Goal: Find specific page/section: Find specific page/section

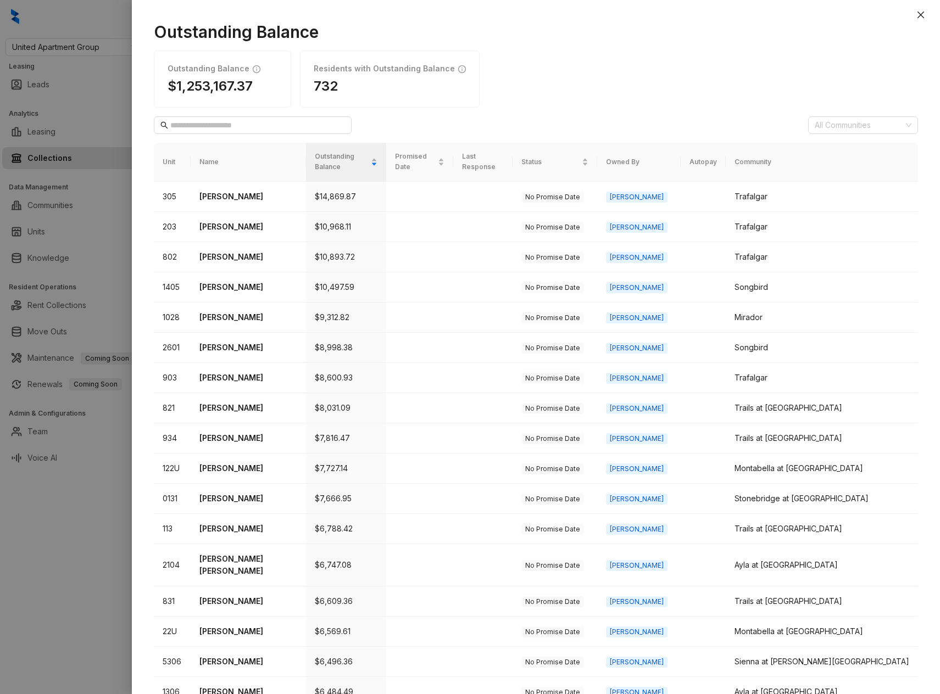
drag, startPoint x: 922, startPoint y: 12, endPoint x: 561, endPoint y: 19, distance: 360.9
click at [922, 12] on icon "close" at bounding box center [920, 14] width 9 height 9
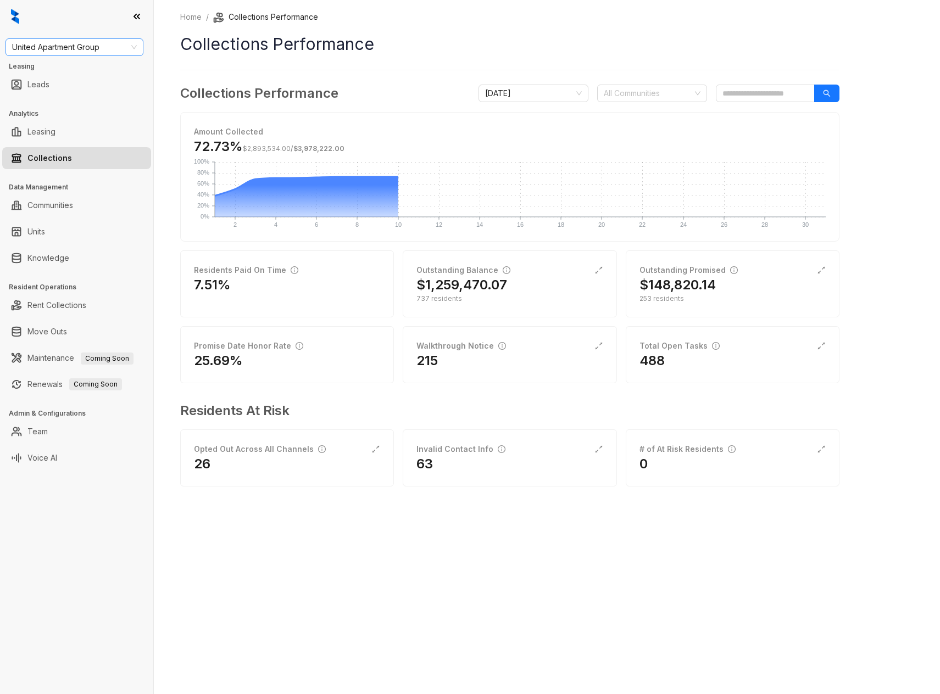
click at [132, 45] on span "United Apartment Group" at bounding box center [74, 47] width 125 height 16
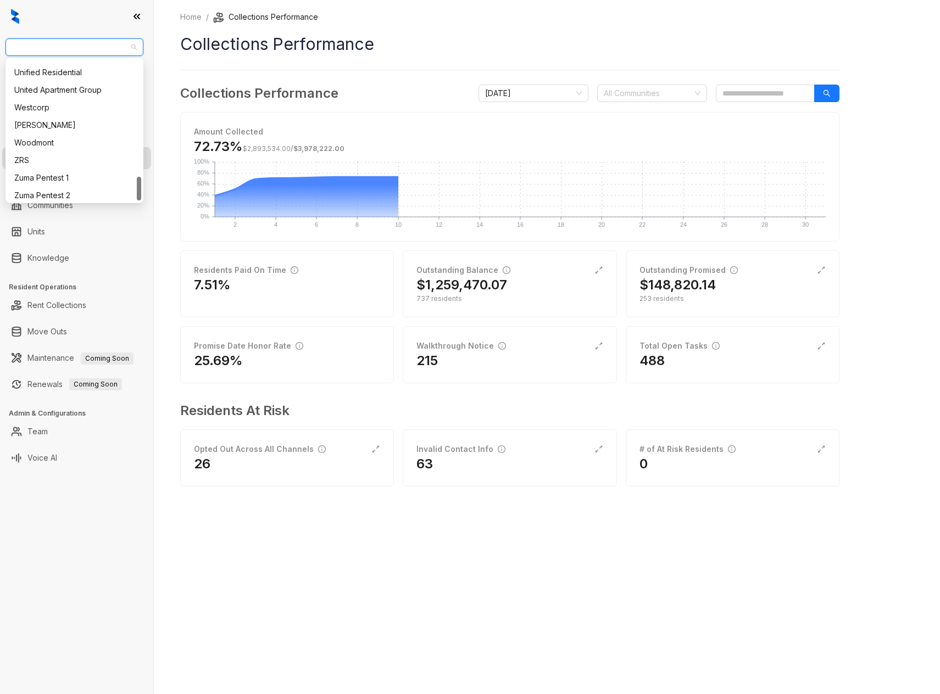
scroll to position [682, 0]
click at [57, 71] on div "Unified Residential" at bounding box center [74, 73] width 120 height 12
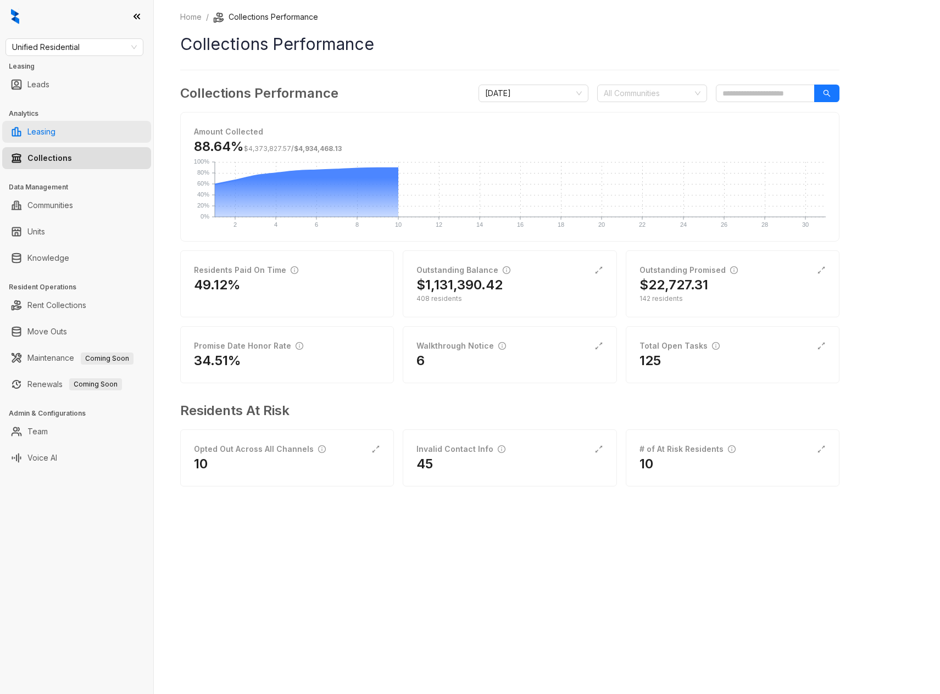
click at [38, 135] on link "Leasing" at bounding box center [41, 132] width 28 height 22
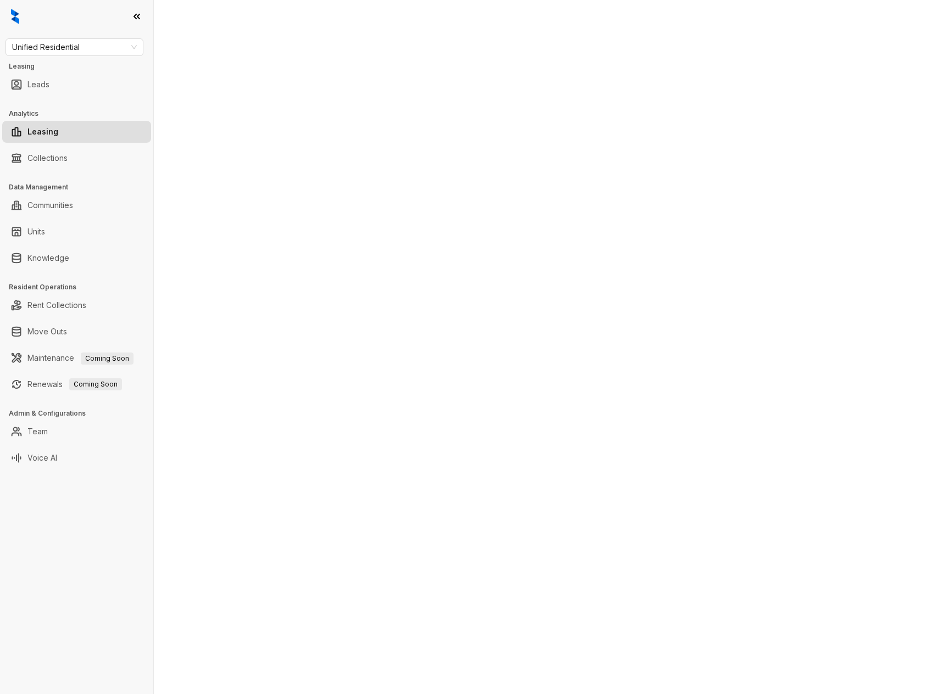
select select "******"
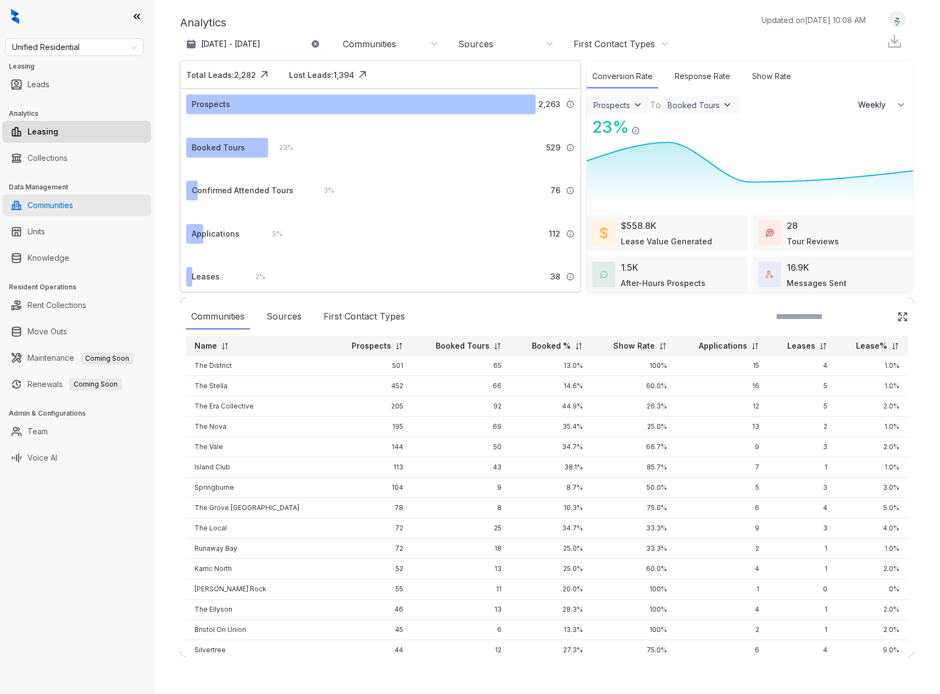
click at [53, 208] on link "Communities" at bounding box center [50, 205] width 46 height 22
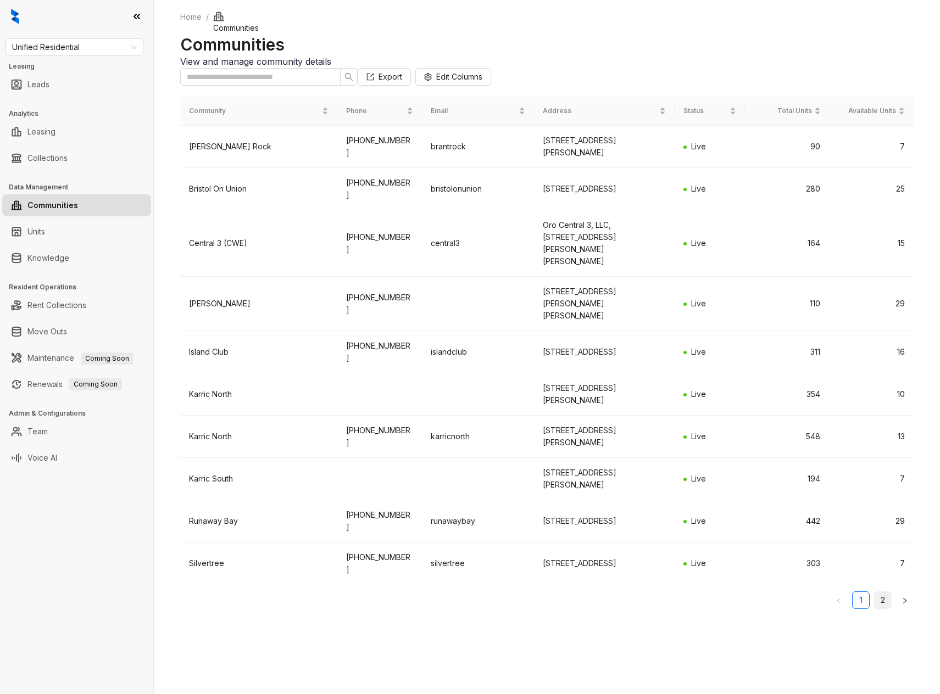
click at [885, 609] on link "2" at bounding box center [882, 600] width 16 height 16
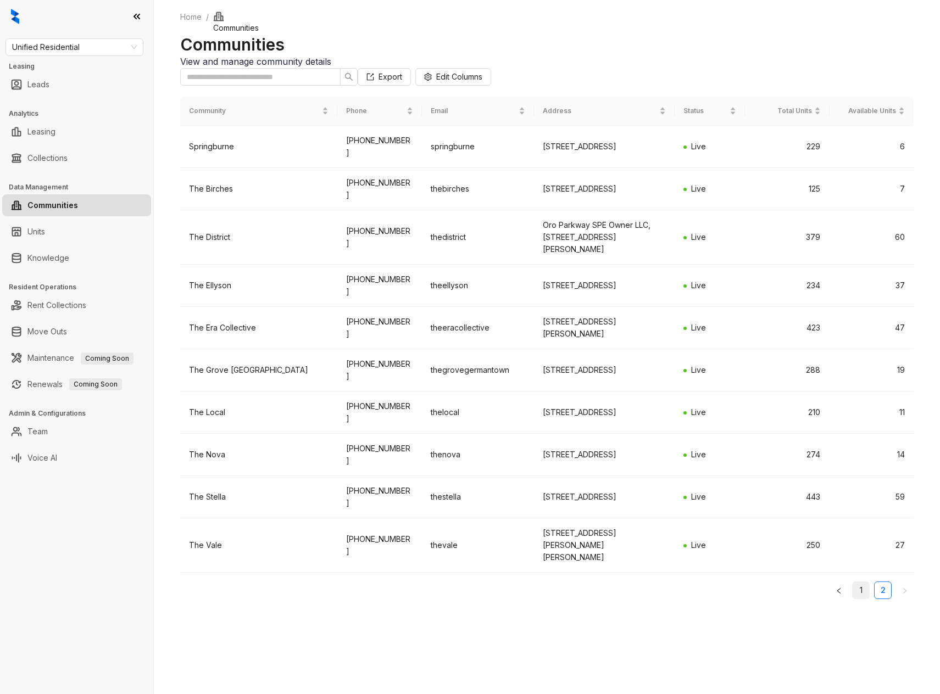
click at [864, 599] on link "1" at bounding box center [860, 590] width 16 height 16
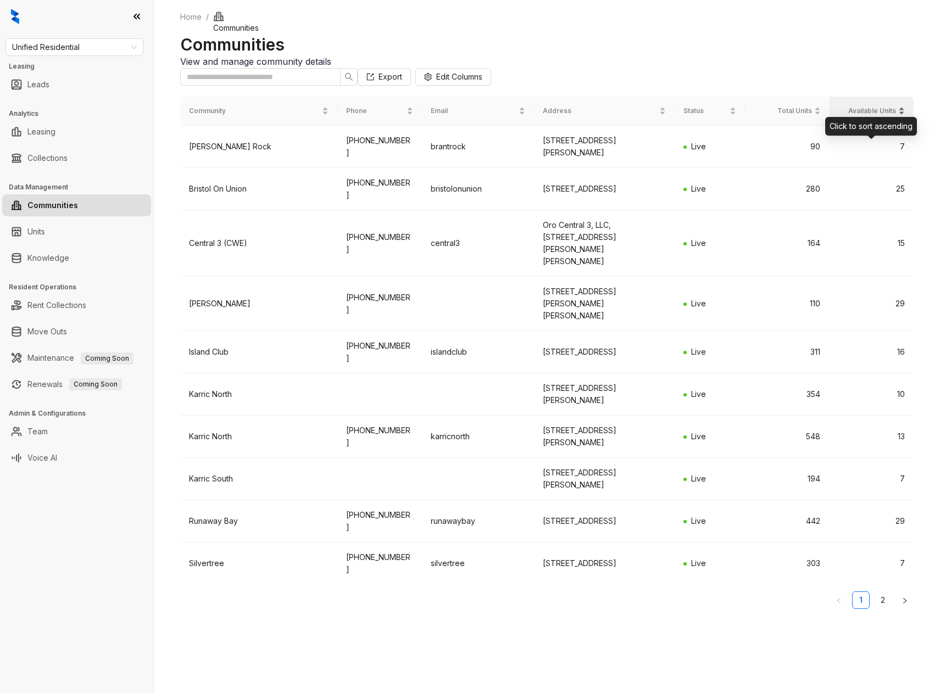
click at [902, 116] on div "Available Units" at bounding box center [871, 110] width 67 height 11
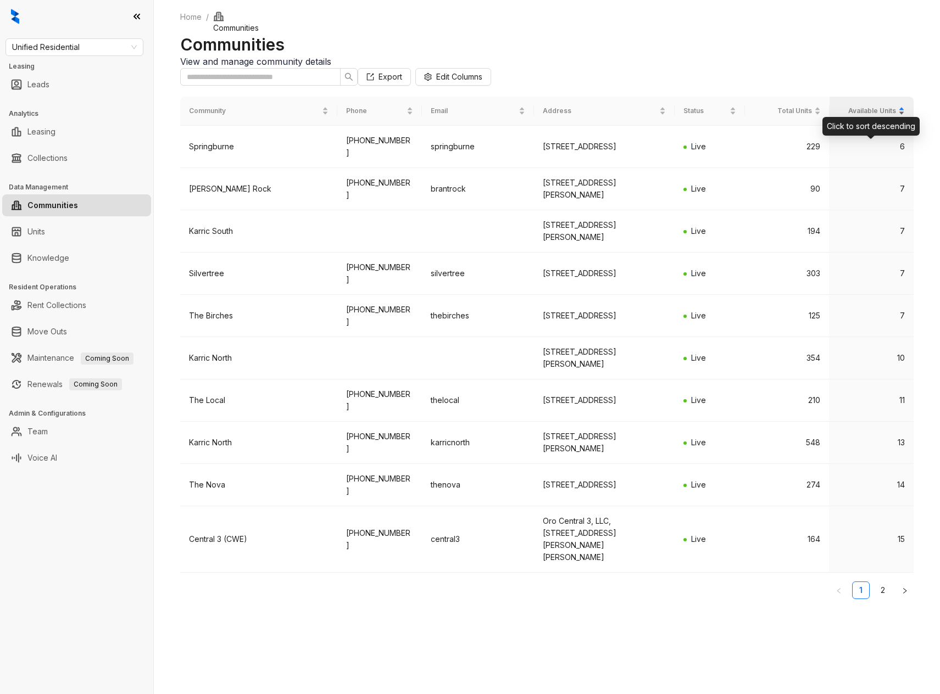
click at [902, 116] on div "Available Units" at bounding box center [871, 110] width 67 height 11
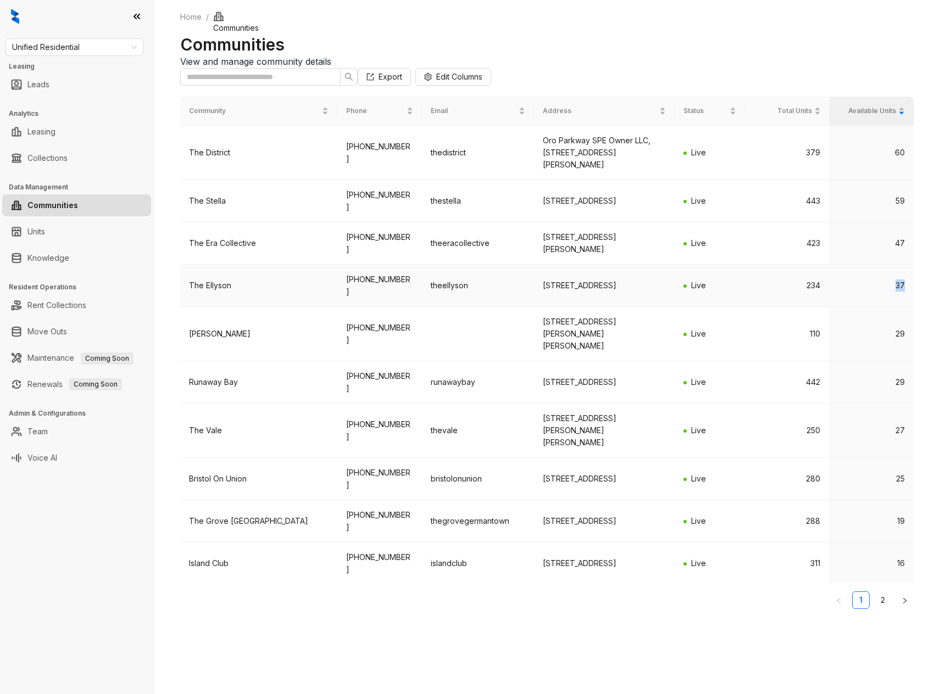
drag, startPoint x: 904, startPoint y: 321, endPoint x: 891, endPoint y: 322, distance: 12.6
click at [891, 307] on td "37" at bounding box center [871, 286] width 85 height 42
click at [42, 129] on link "Leasing" at bounding box center [41, 132] width 28 height 22
select select "******"
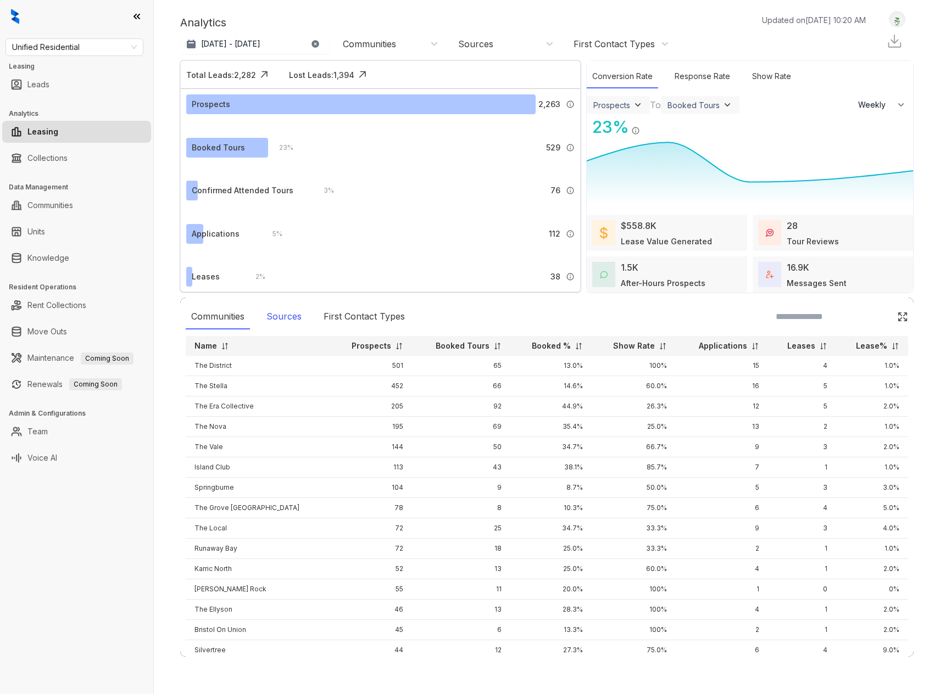
click at [290, 315] on div "Sources" at bounding box center [284, 316] width 46 height 25
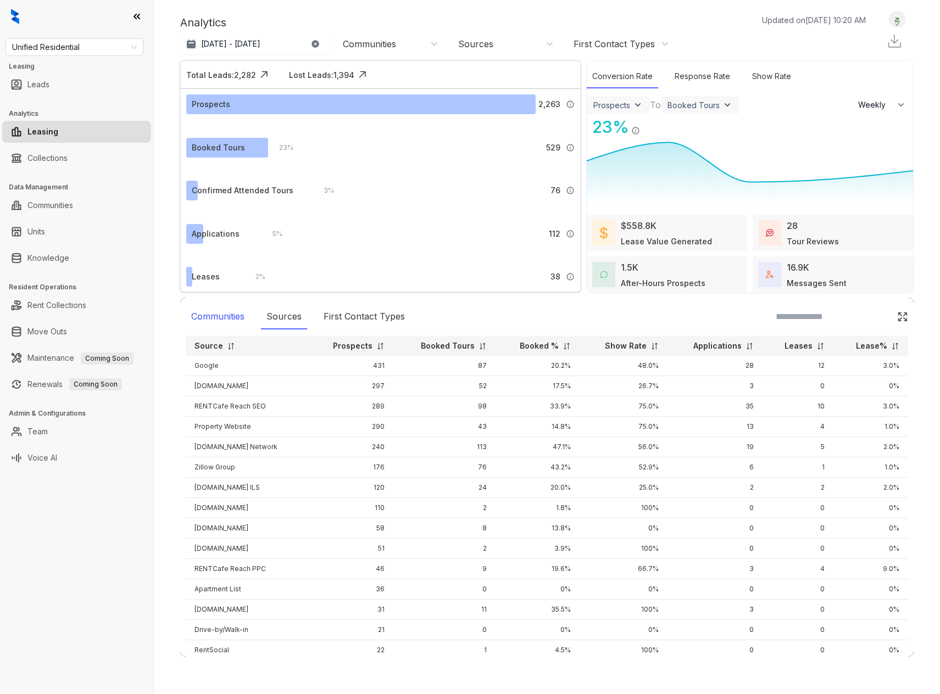
click at [211, 311] on div "Communities" at bounding box center [218, 316] width 64 height 25
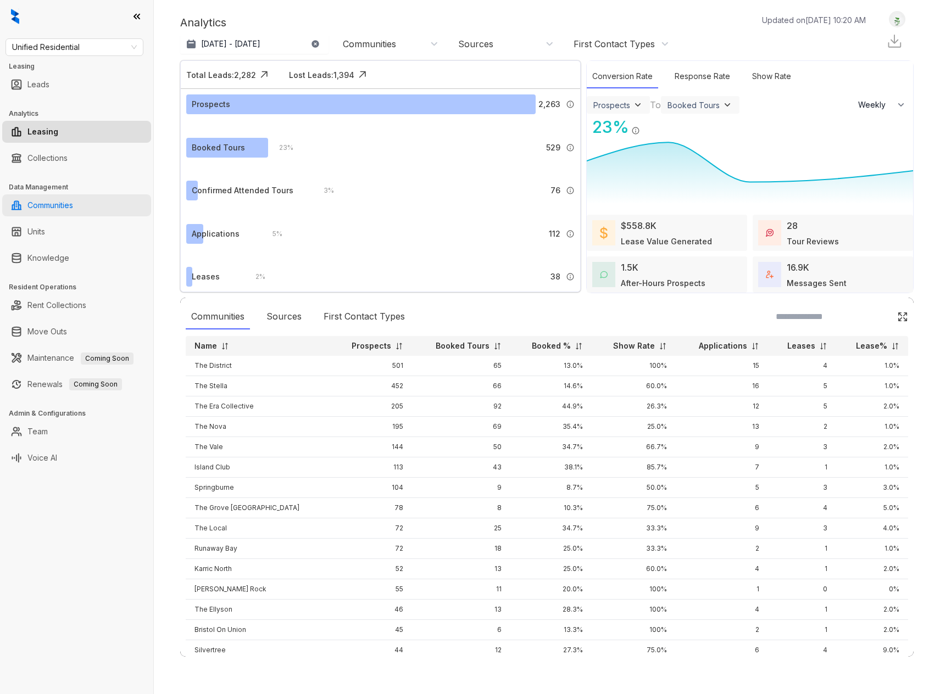
click at [49, 206] on link "Communities" at bounding box center [50, 205] width 46 height 22
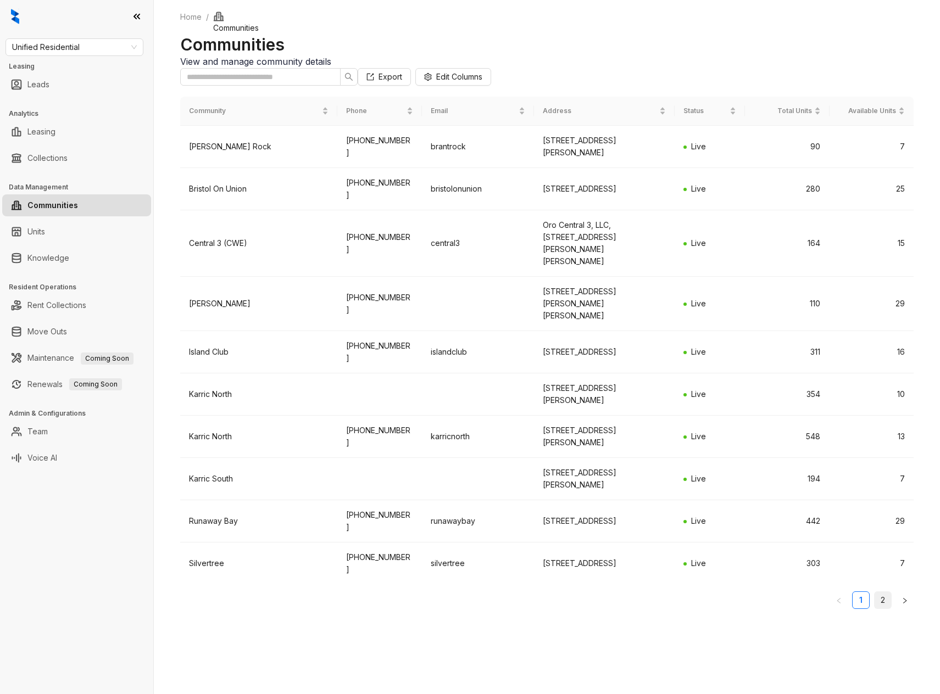
click at [882, 609] on link "2" at bounding box center [882, 600] width 16 height 16
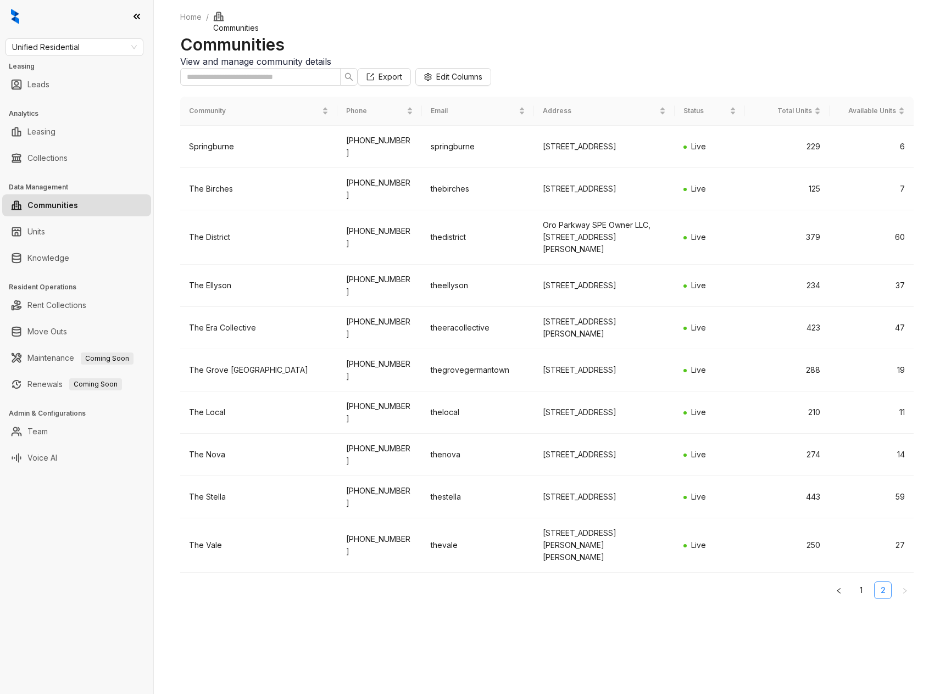
click at [882, 599] on link "2" at bounding box center [882, 590] width 16 height 16
click at [859, 599] on link "1" at bounding box center [860, 590] width 16 height 16
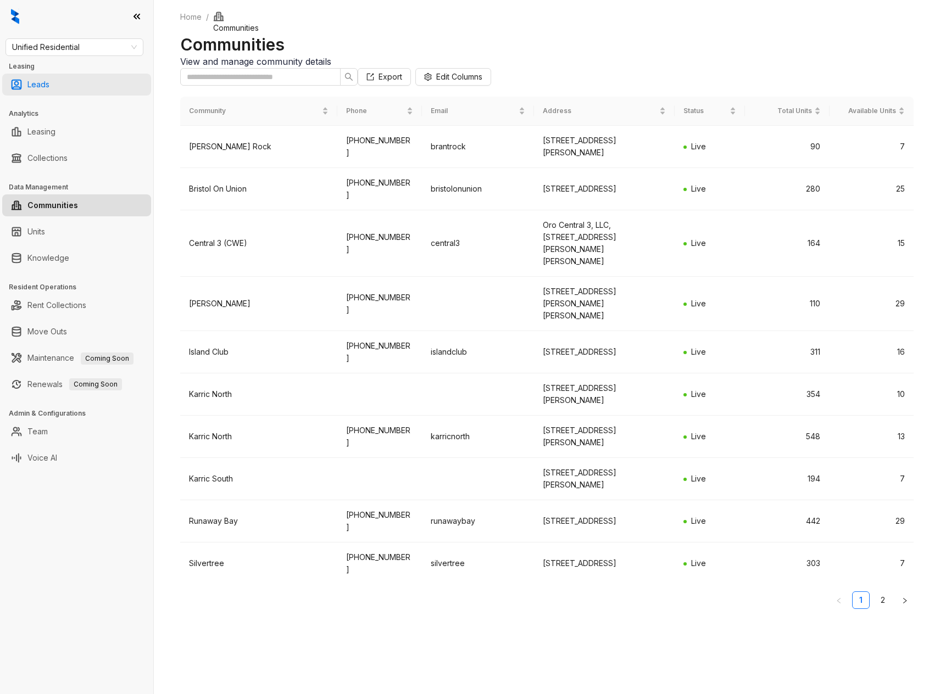
click at [37, 82] on link "Leads" at bounding box center [38, 85] width 22 height 22
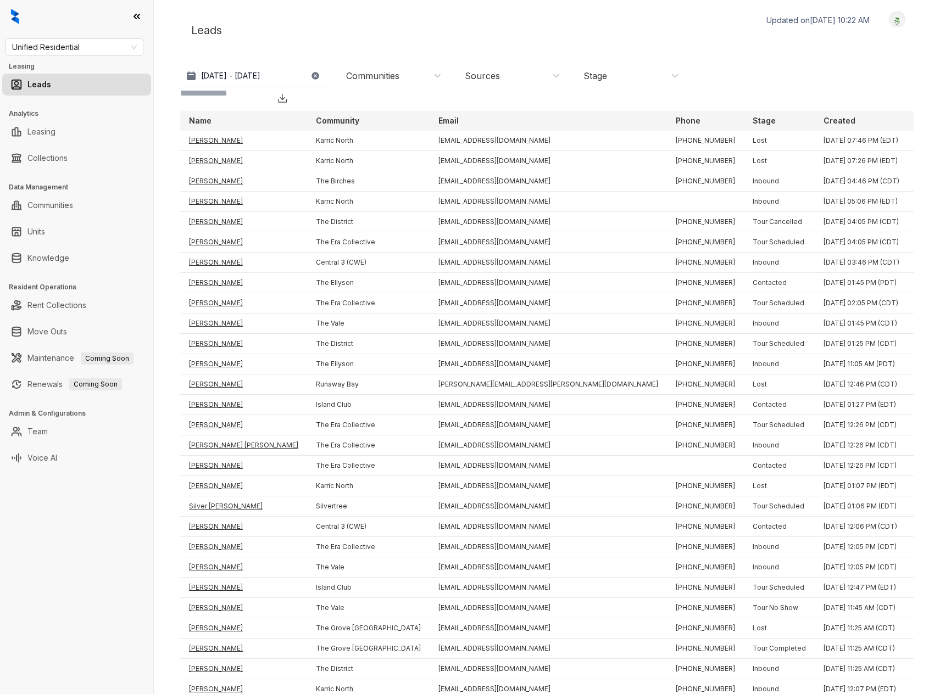
click at [422, 74] on div "Communities" at bounding box center [394, 76] width 96 height 12
click at [383, 37] on div "Leads Updated on [DATE] 10:22 AM Logout" at bounding box center [546, 30] width 733 height 38
click at [32, 133] on link "Leasing" at bounding box center [41, 132] width 28 height 22
select select "******"
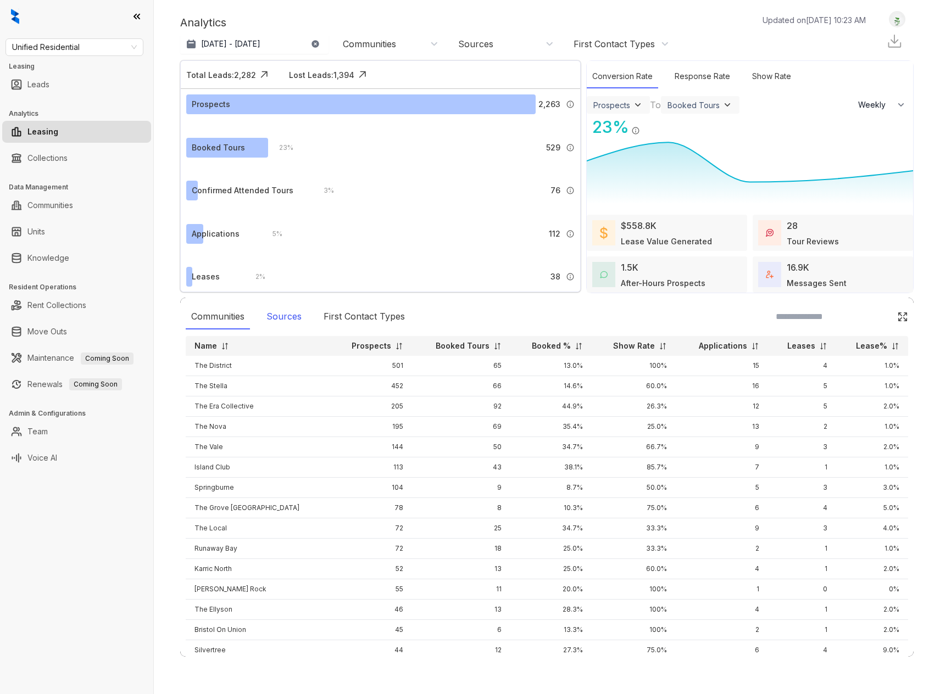
click at [299, 320] on div "Sources" at bounding box center [284, 316] width 46 height 25
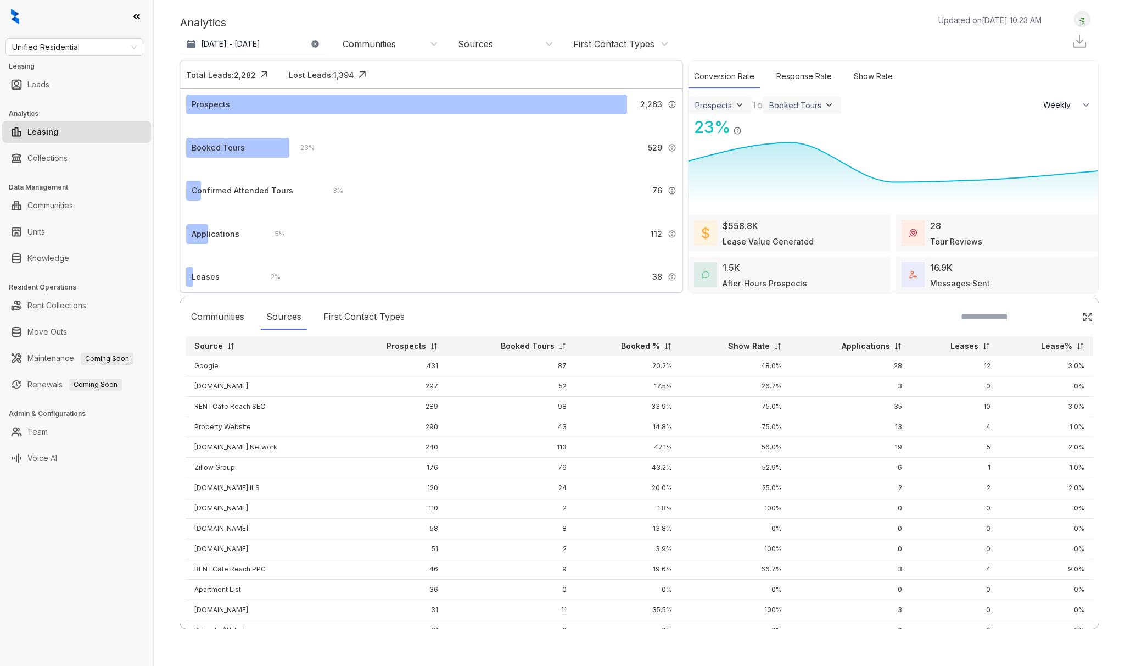
click at [416, 48] on div "Communities" at bounding box center [391, 44] width 96 height 12
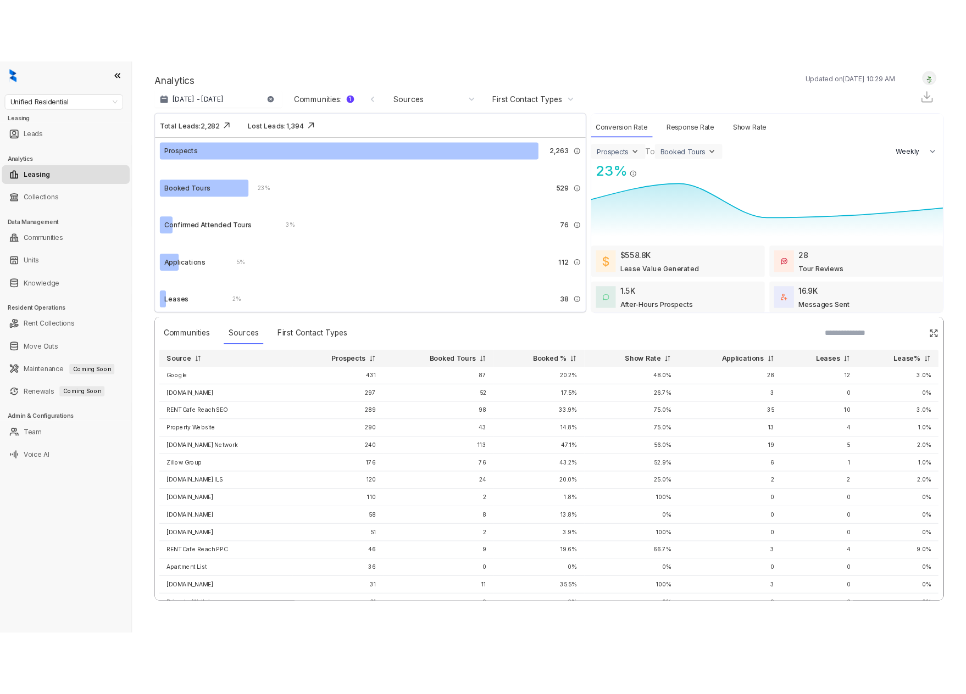
scroll to position [16, 0]
